Goal: Task Accomplishment & Management: Manage account settings

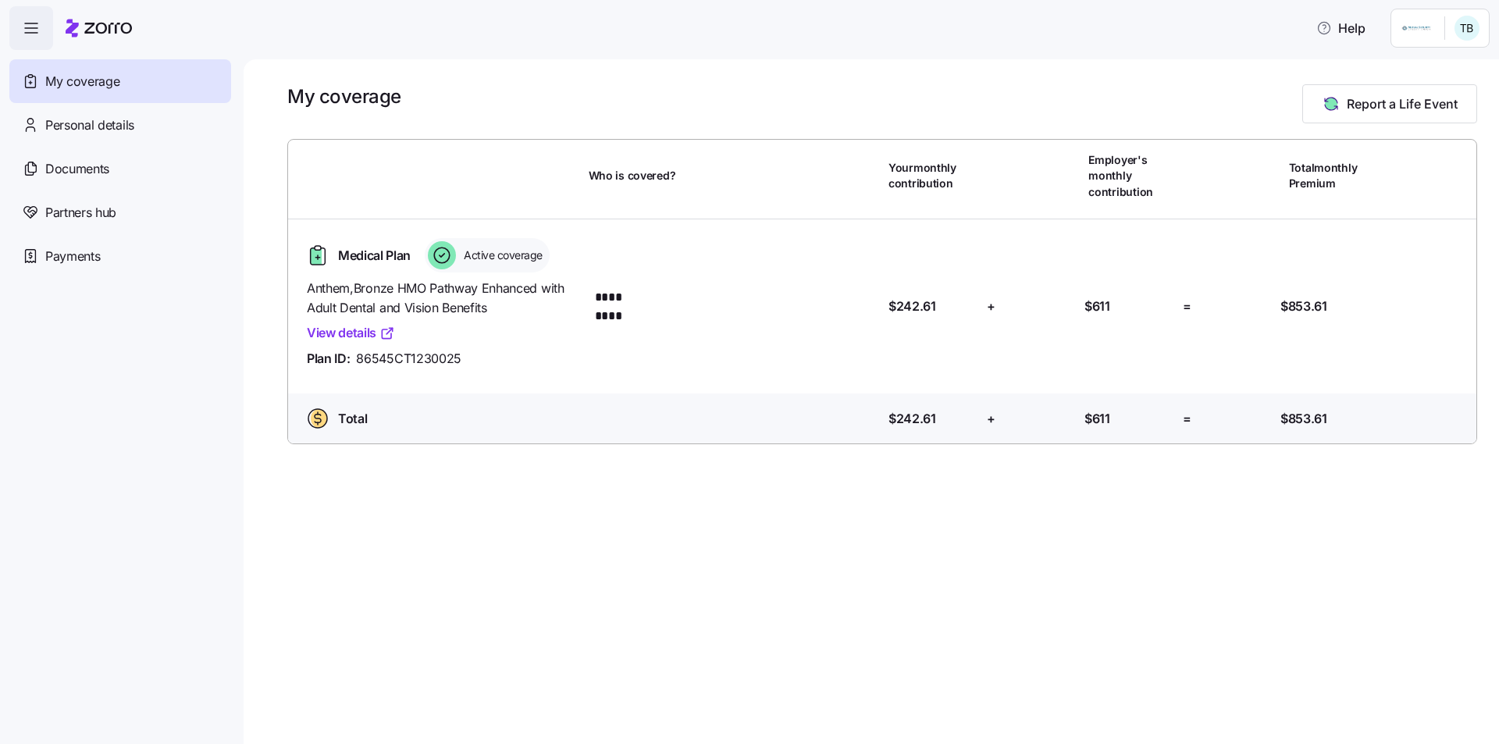
click at [348, 334] on link "View details" at bounding box center [351, 333] width 88 height 20
click at [75, 131] on span "Personal details" at bounding box center [89, 126] width 89 height 20
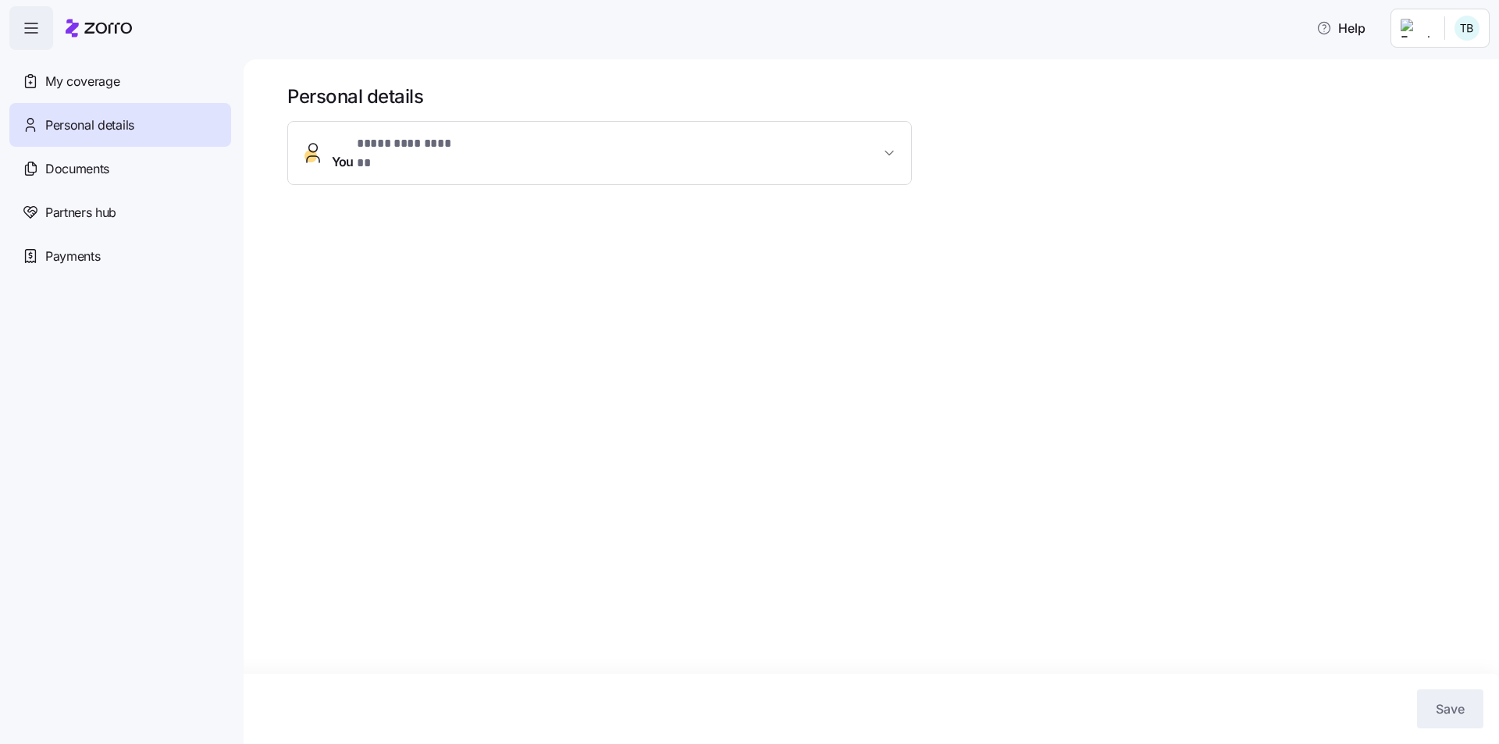
click at [369, 145] on span "* ********* ****** *" at bounding box center [412, 144] width 110 height 20
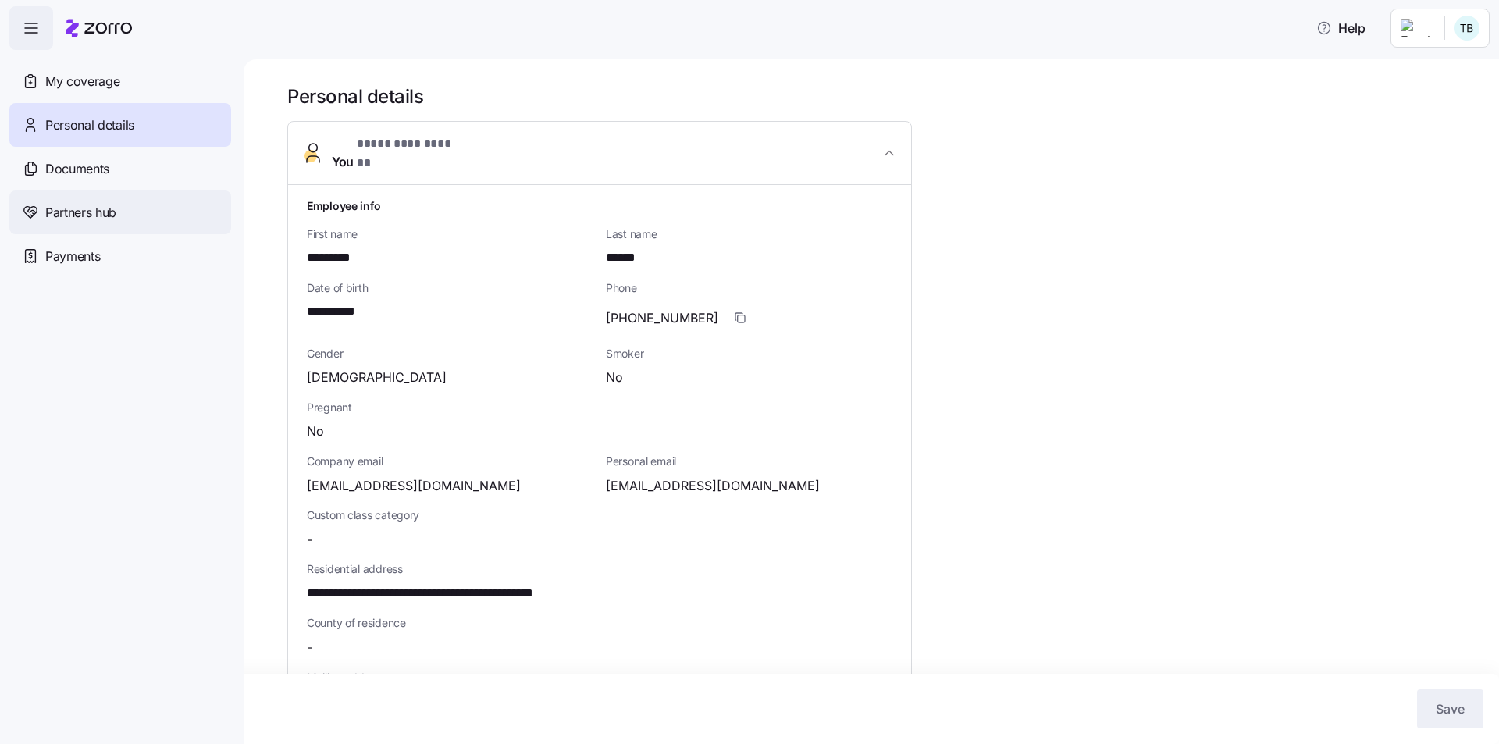
click at [74, 213] on span "Partners hub" at bounding box center [80, 213] width 71 height 20
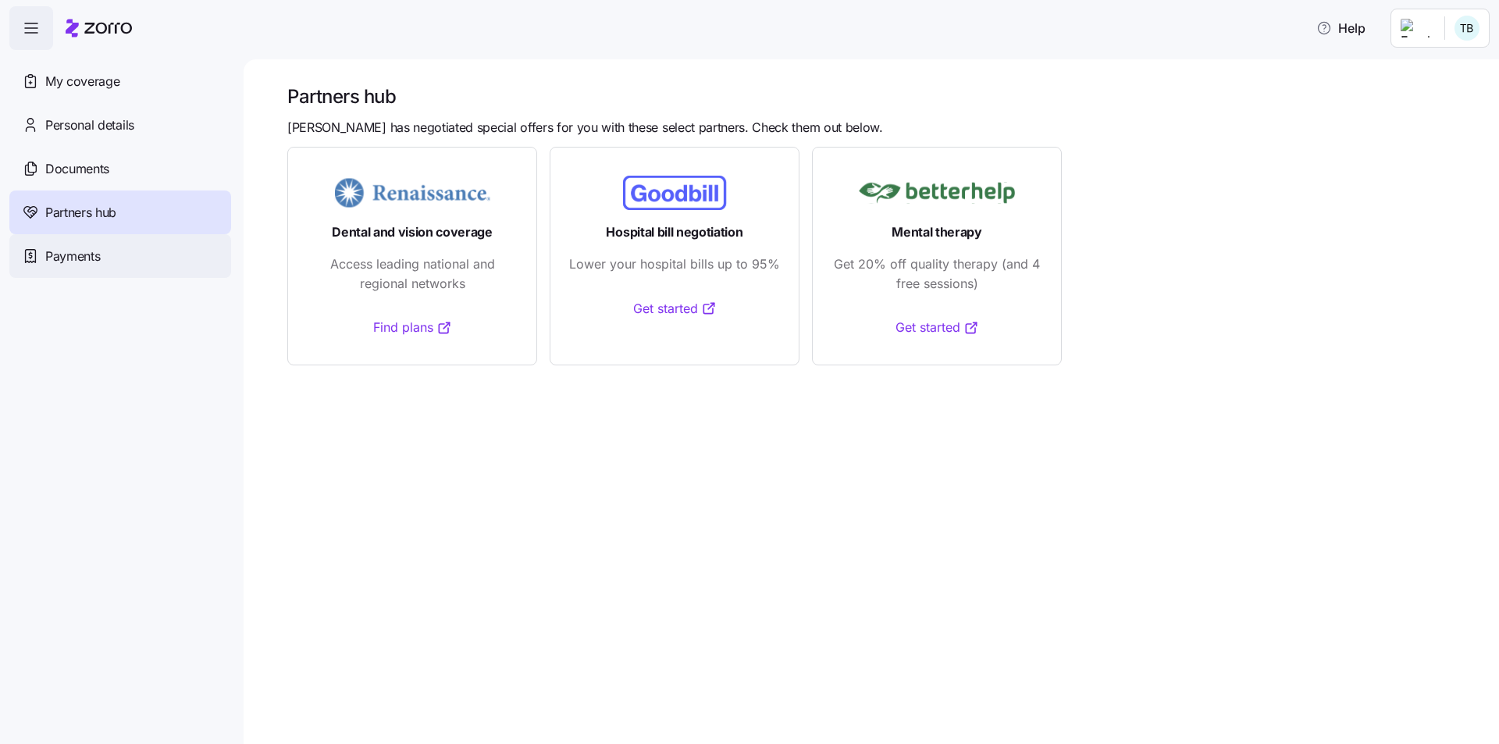
click at [59, 262] on span "Payments" at bounding box center [72, 257] width 55 height 20
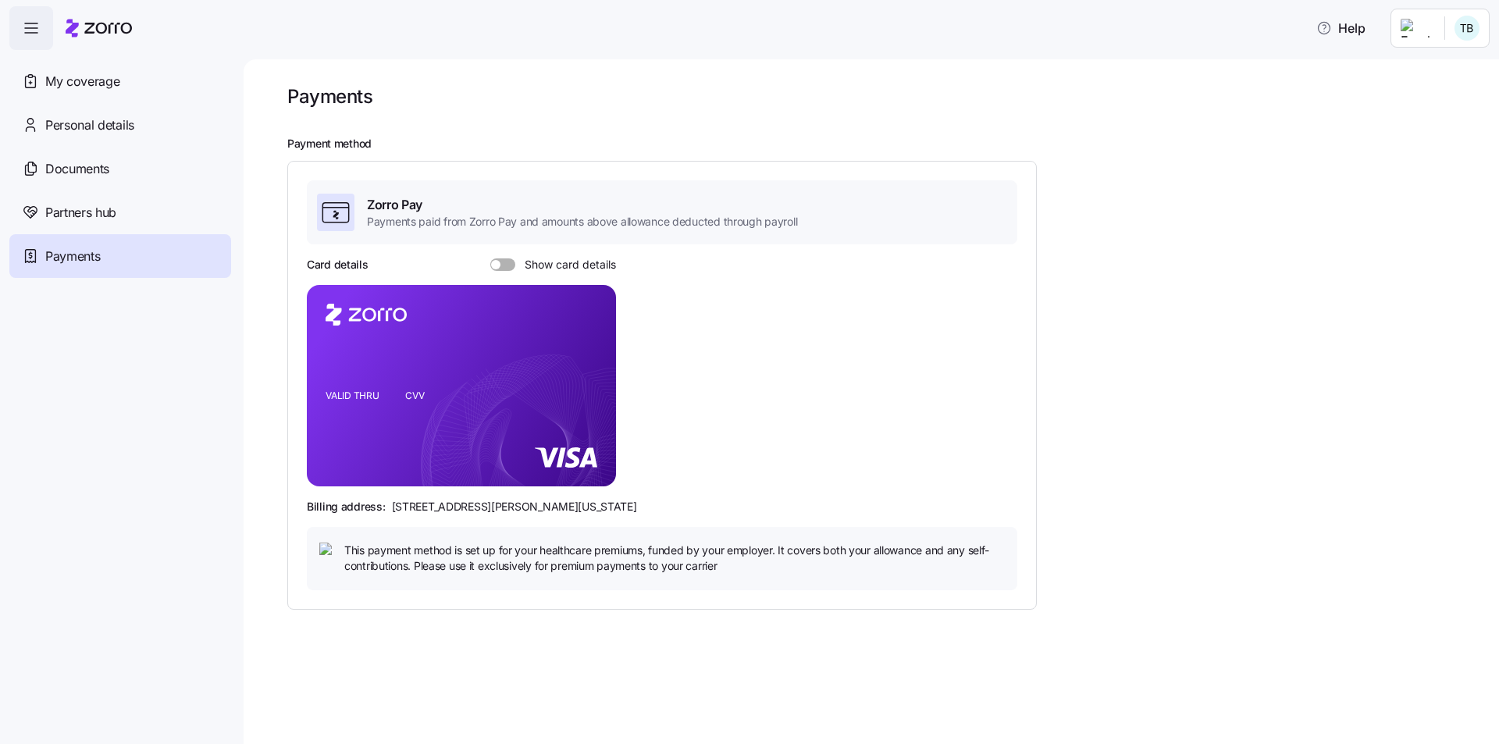
click at [506, 264] on span at bounding box center [509, 264] width 16 height 12
click at [490, 258] on input "Show card details" at bounding box center [490, 258] width 0 height 0
click at [30, 27] on icon "button" at bounding box center [31, 28] width 19 height 19
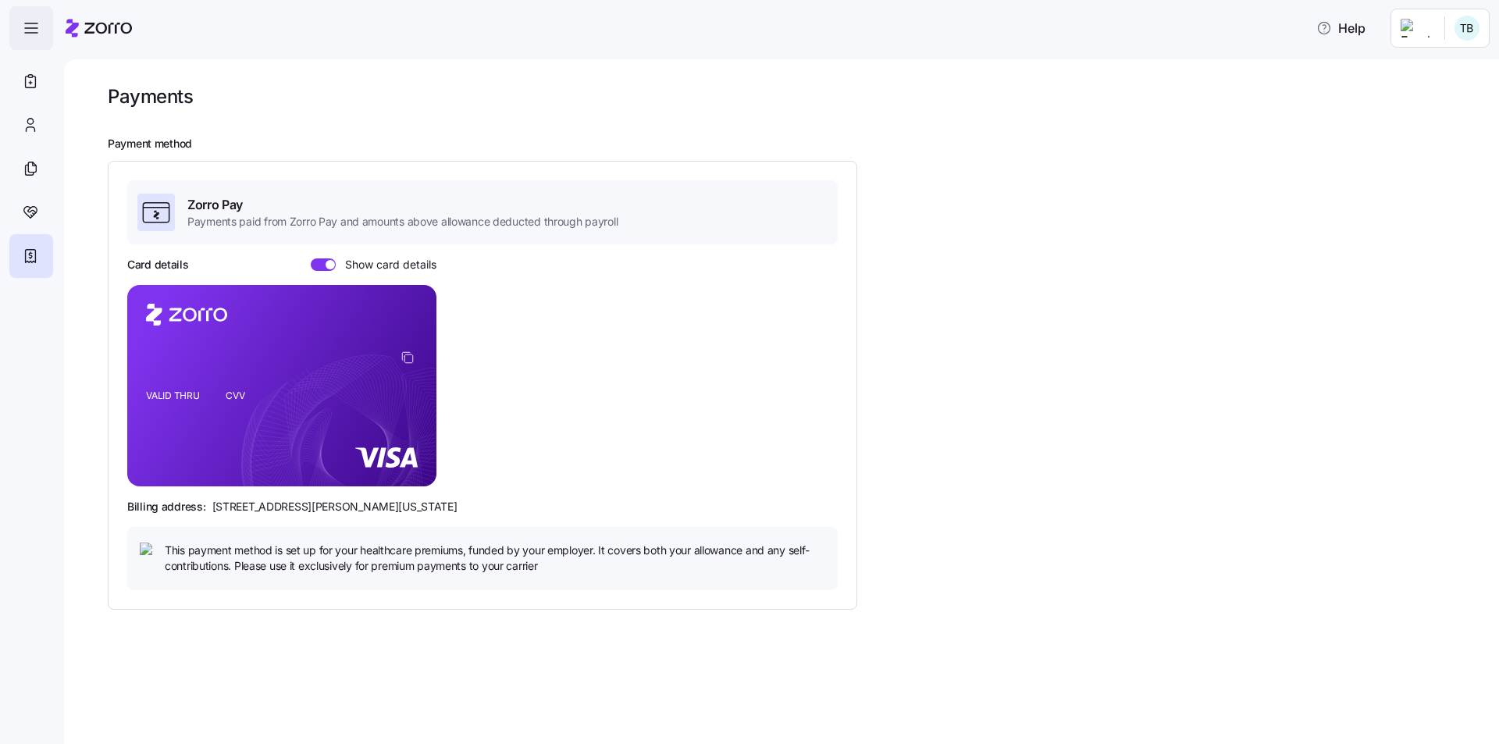
click at [30, 27] on icon "button" at bounding box center [31, 28] width 19 height 19
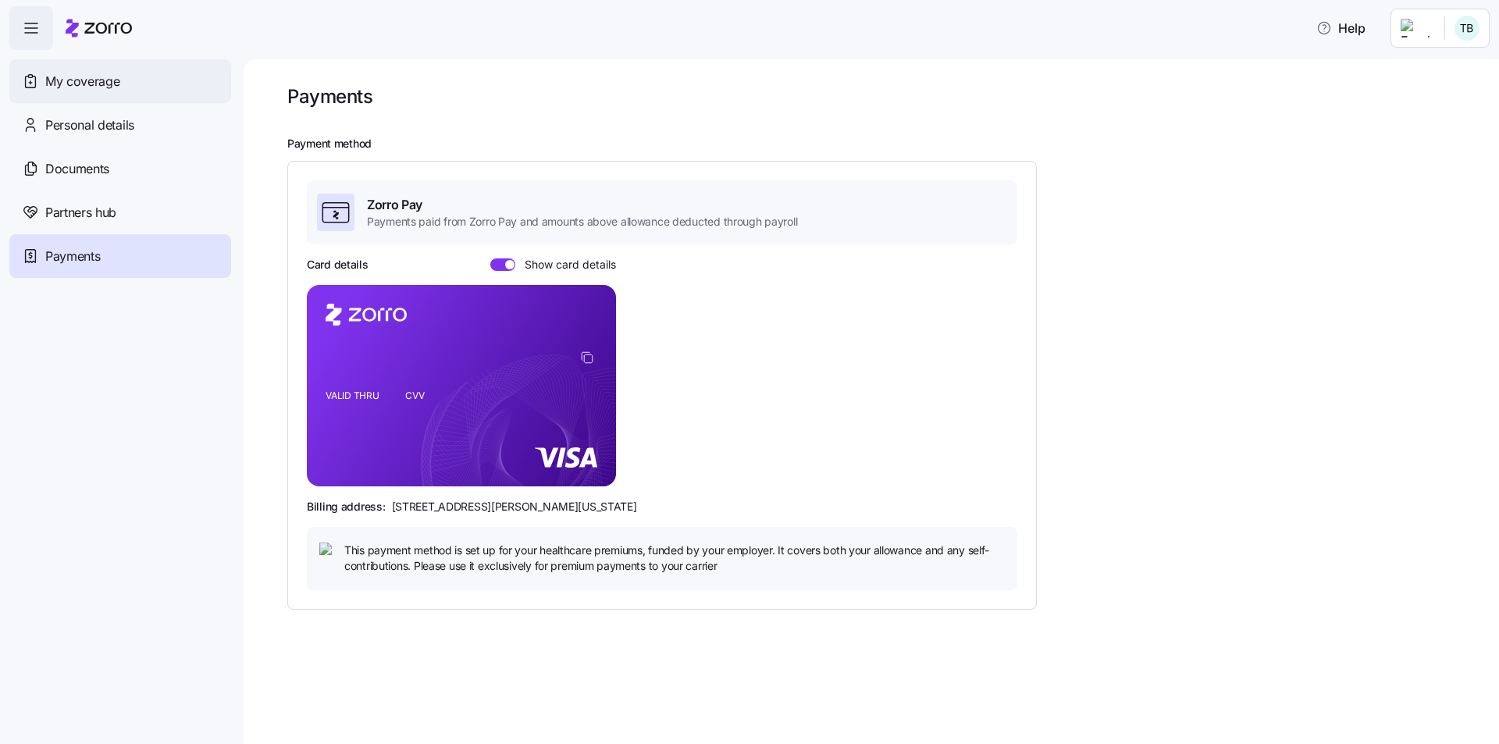
click at [78, 90] on span "My coverage" at bounding box center [82, 82] width 74 height 20
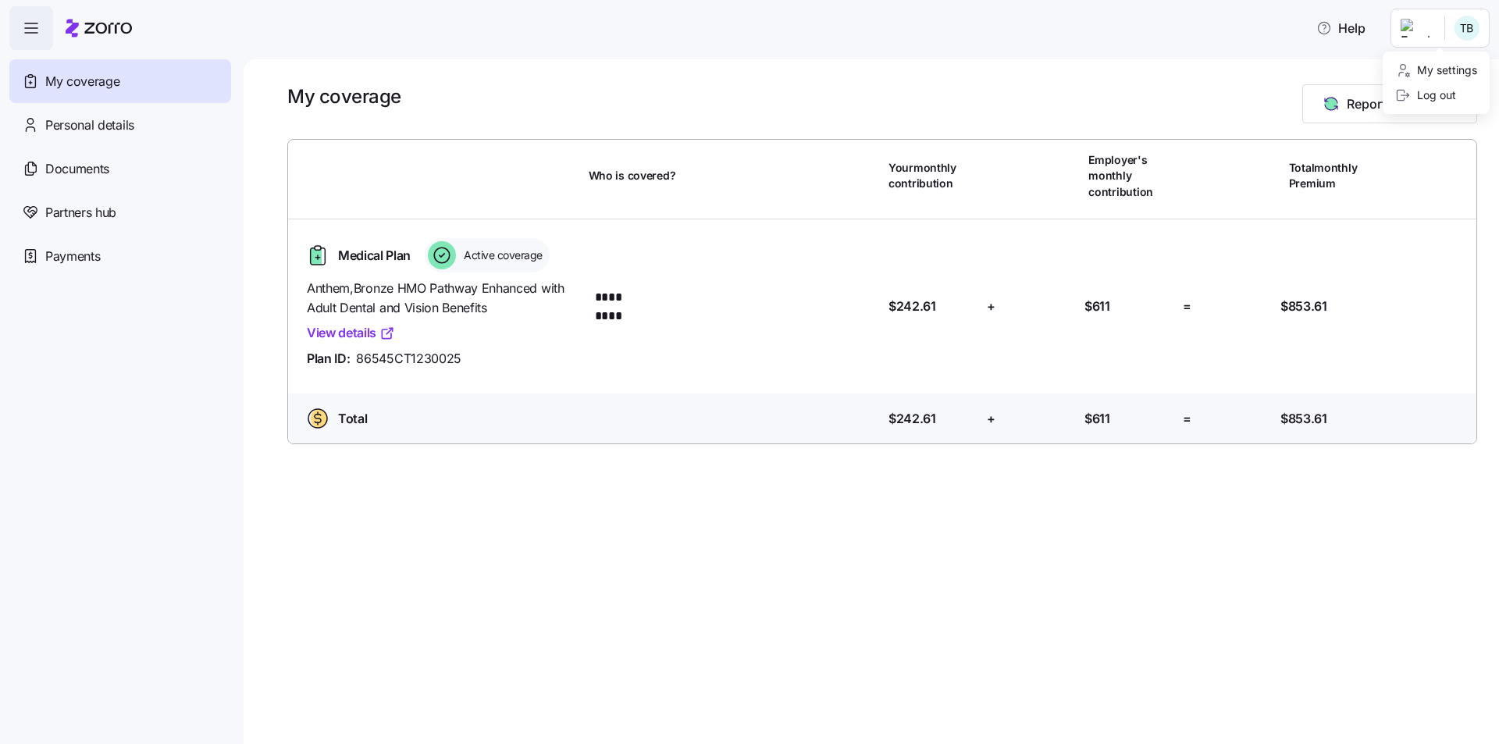
click at [1059, 34] on html "Help My coverage Personal details Documents Partners hub Payments My coverage R…" at bounding box center [749, 367] width 1499 height 735
click at [1059, 70] on div "My settings" at bounding box center [1436, 70] width 82 height 17
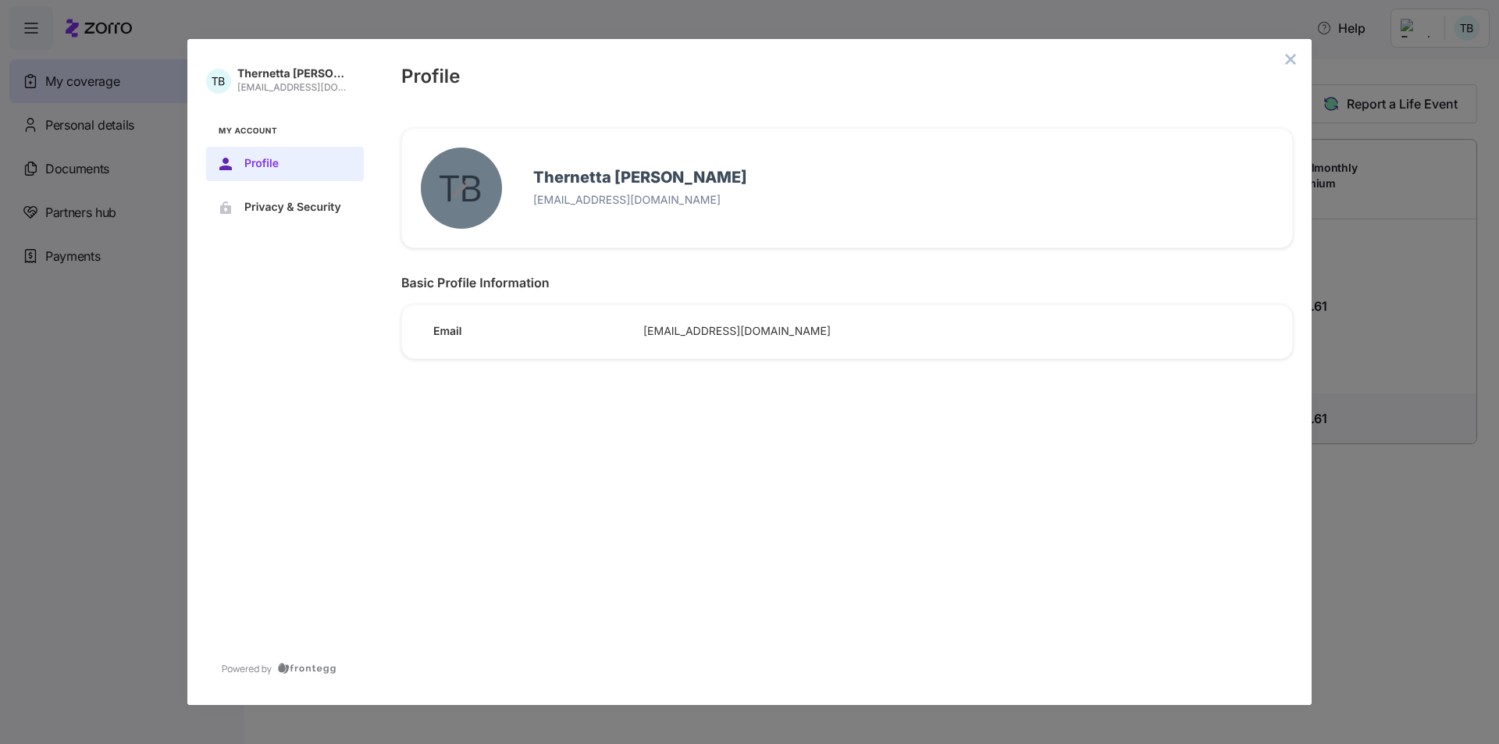
click at [465, 175] on button "edit avatar menu" at bounding box center [461, 188] width 81 height 81
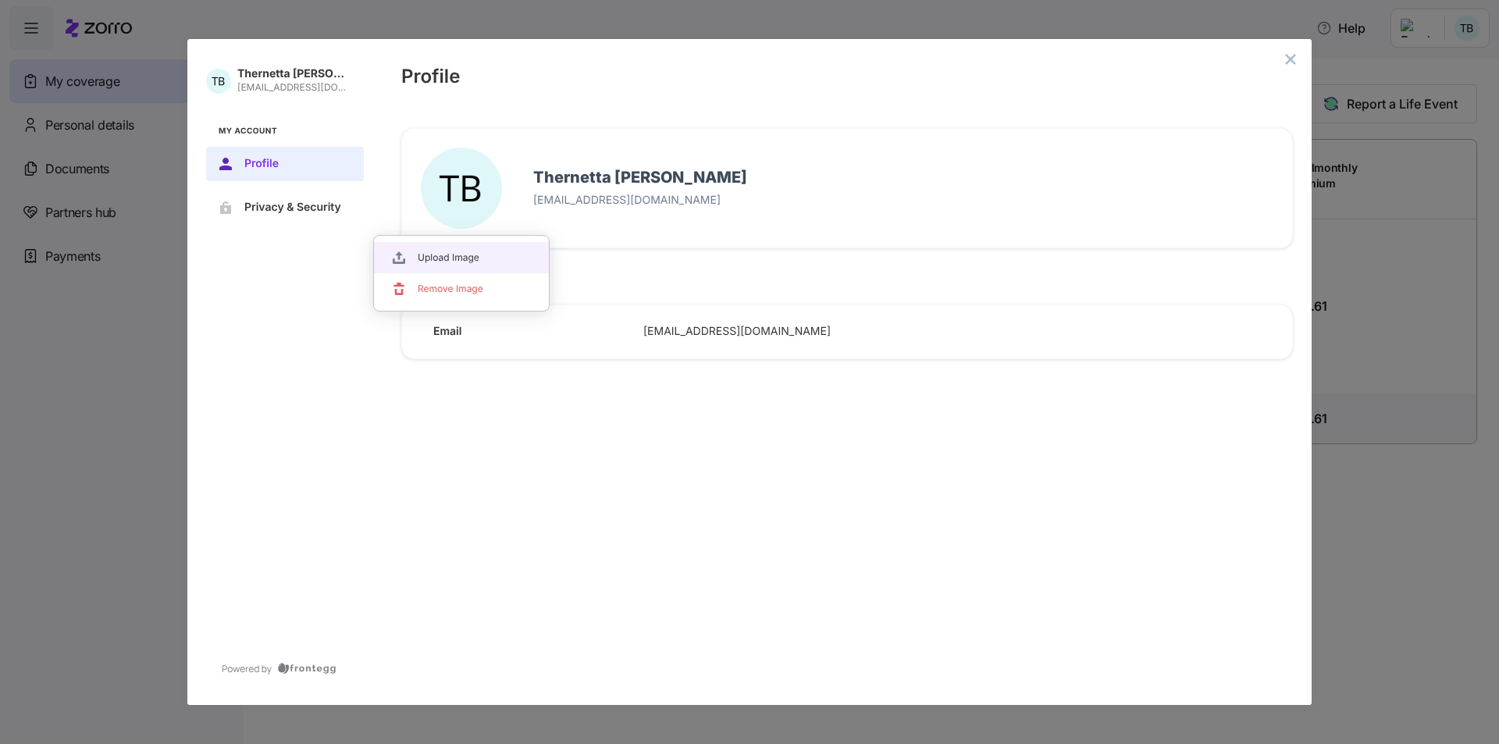
click at [416, 253] on li "Upload Image" at bounding box center [461, 257] width 175 height 31
click at [294, 211] on span "Privacy & Security" at bounding box center [297, 207] width 106 height 12
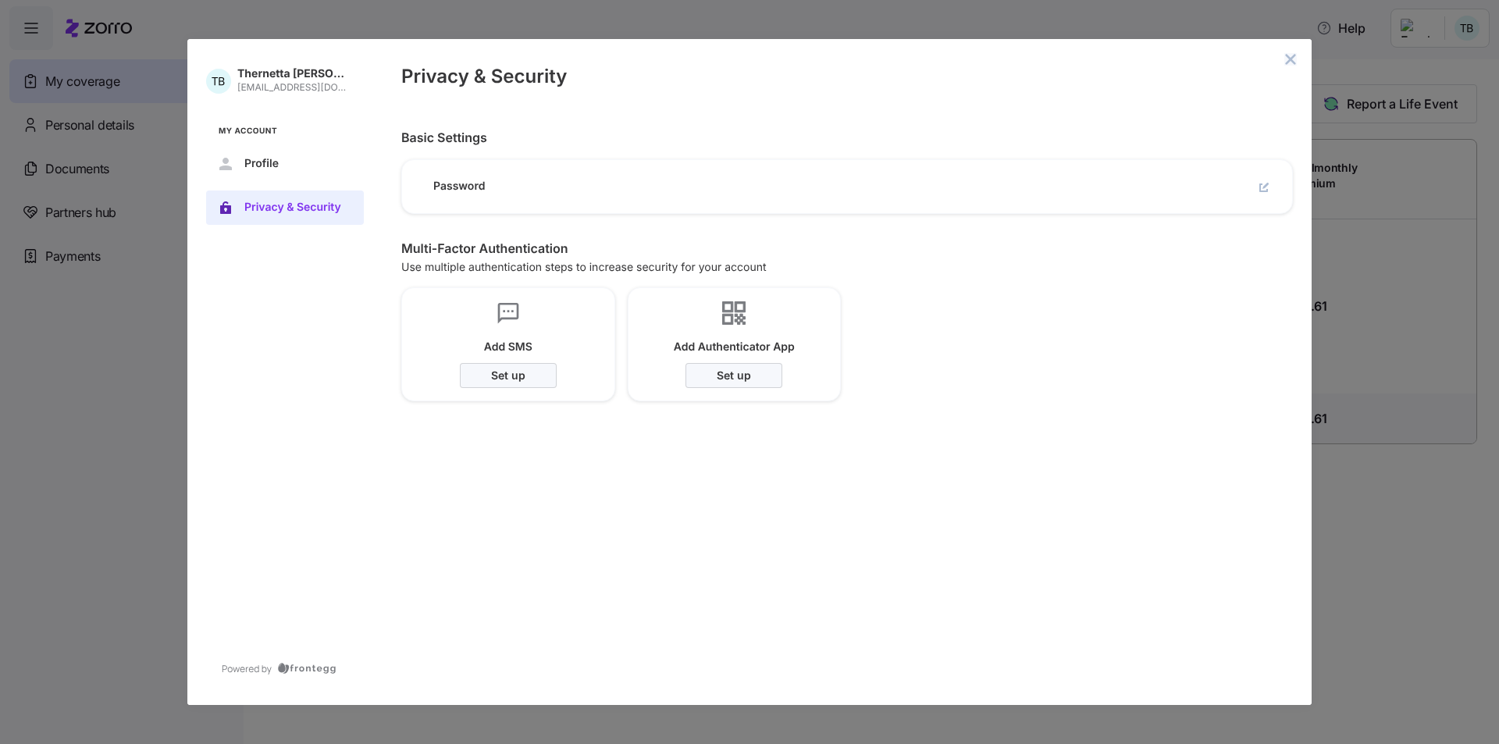
click at [1059, 62] on icon "close admin-box" at bounding box center [1291, 59] width 10 height 10
